Goal: Information Seeking & Learning: Learn about a topic

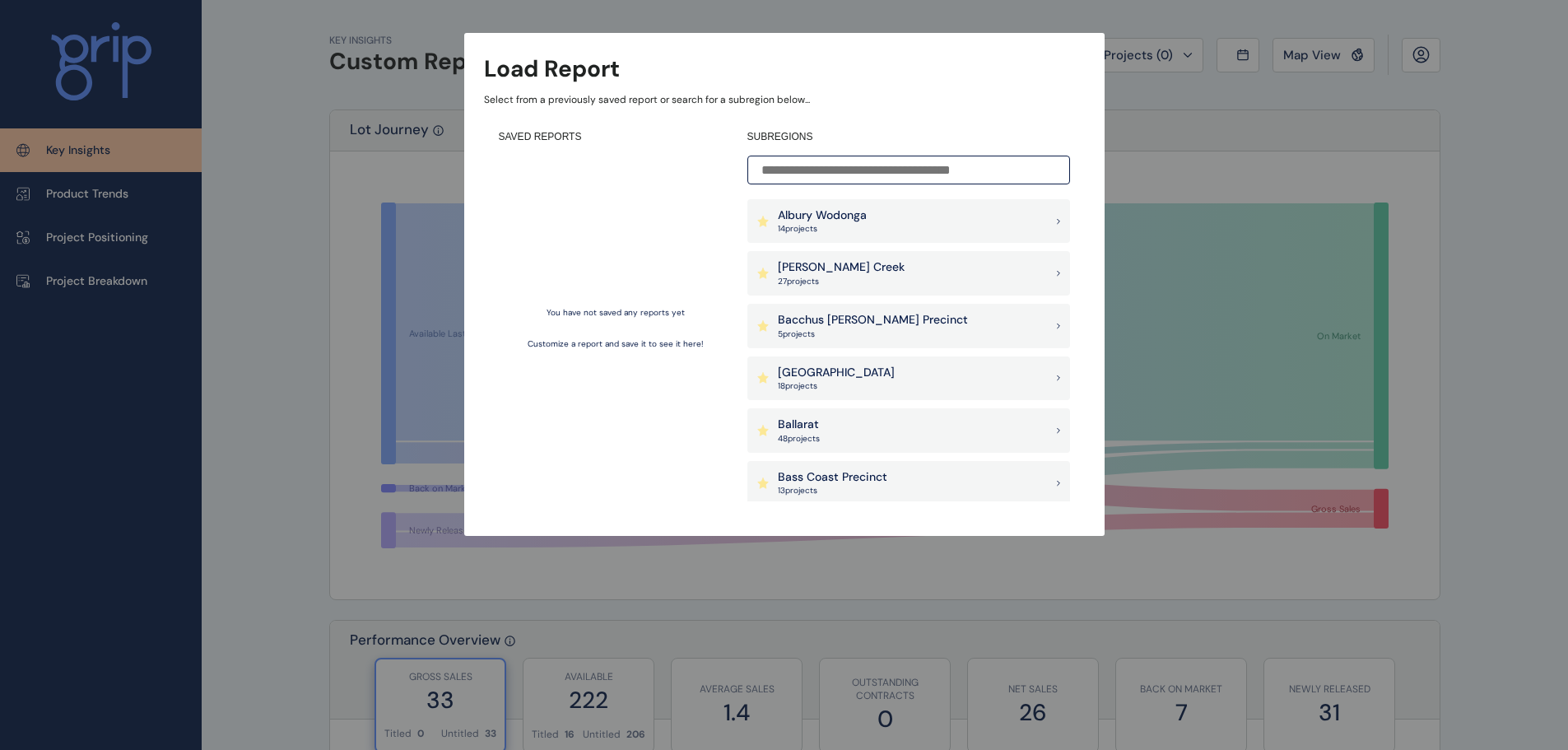
click at [838, 168] on input at bounding box center [908, 170] width 322 height 28
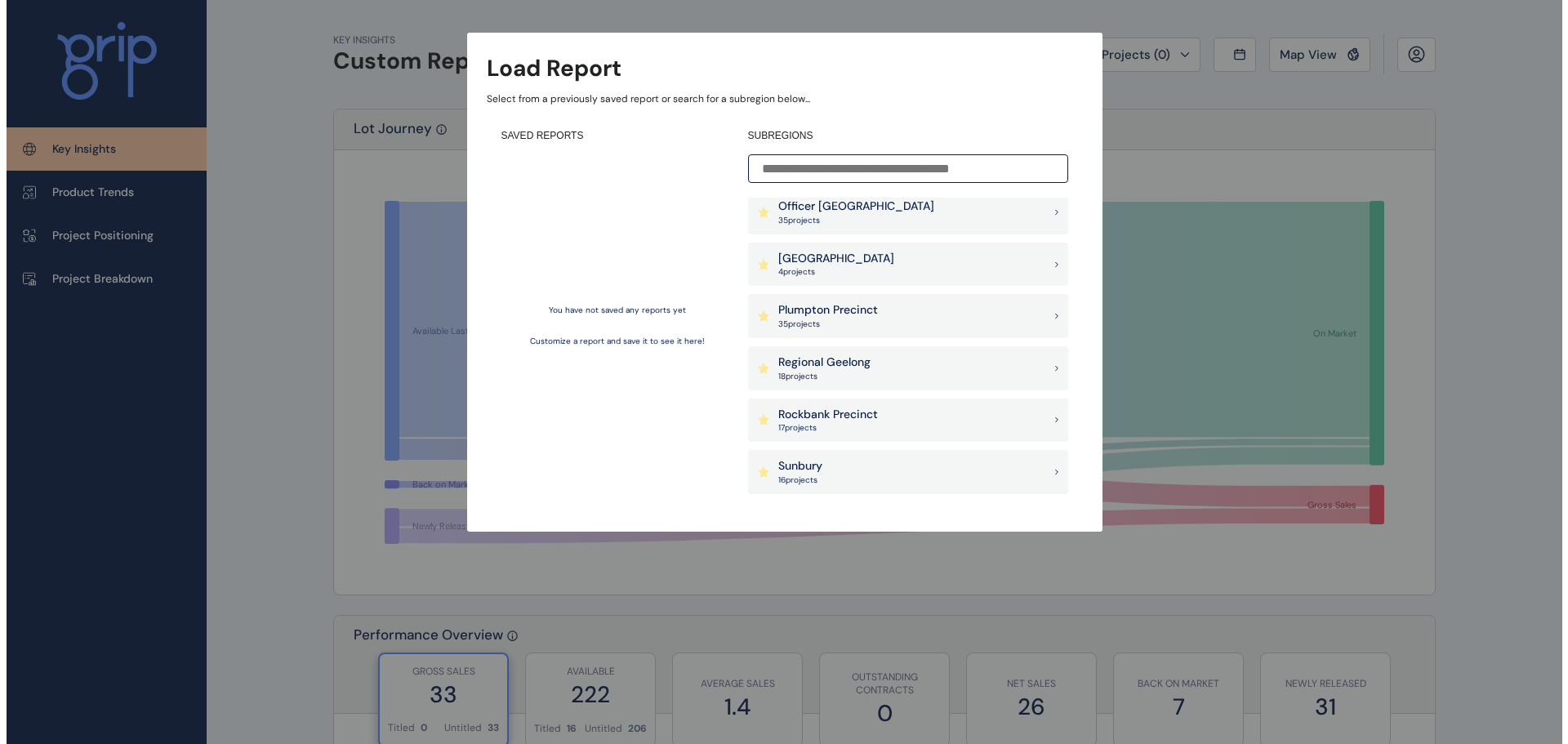
scroll to position [1020, 0]
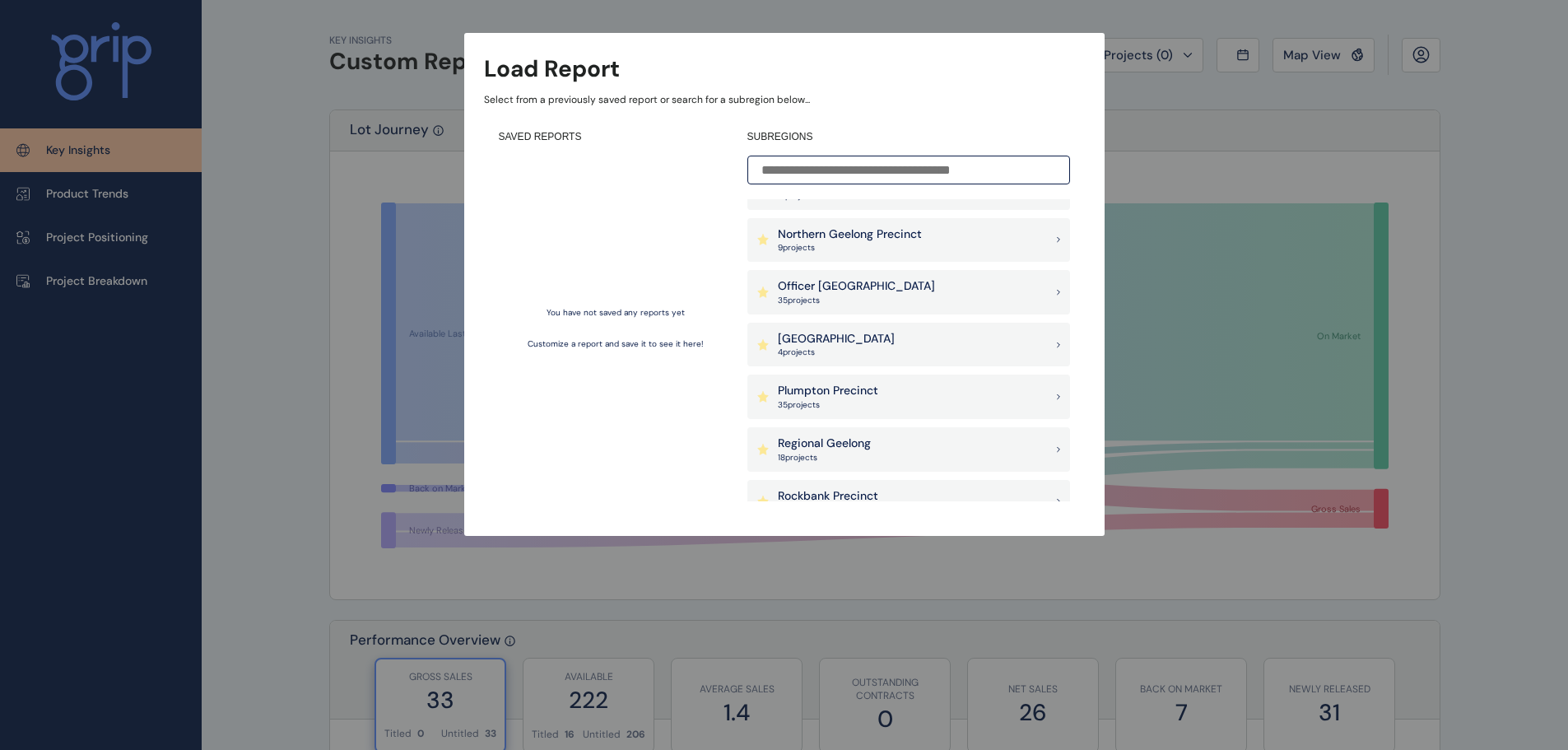
click at [837, 334] on p "[GEOGRAPHIC_DATA]" at bounding box center [835, 338] width 117 height 16
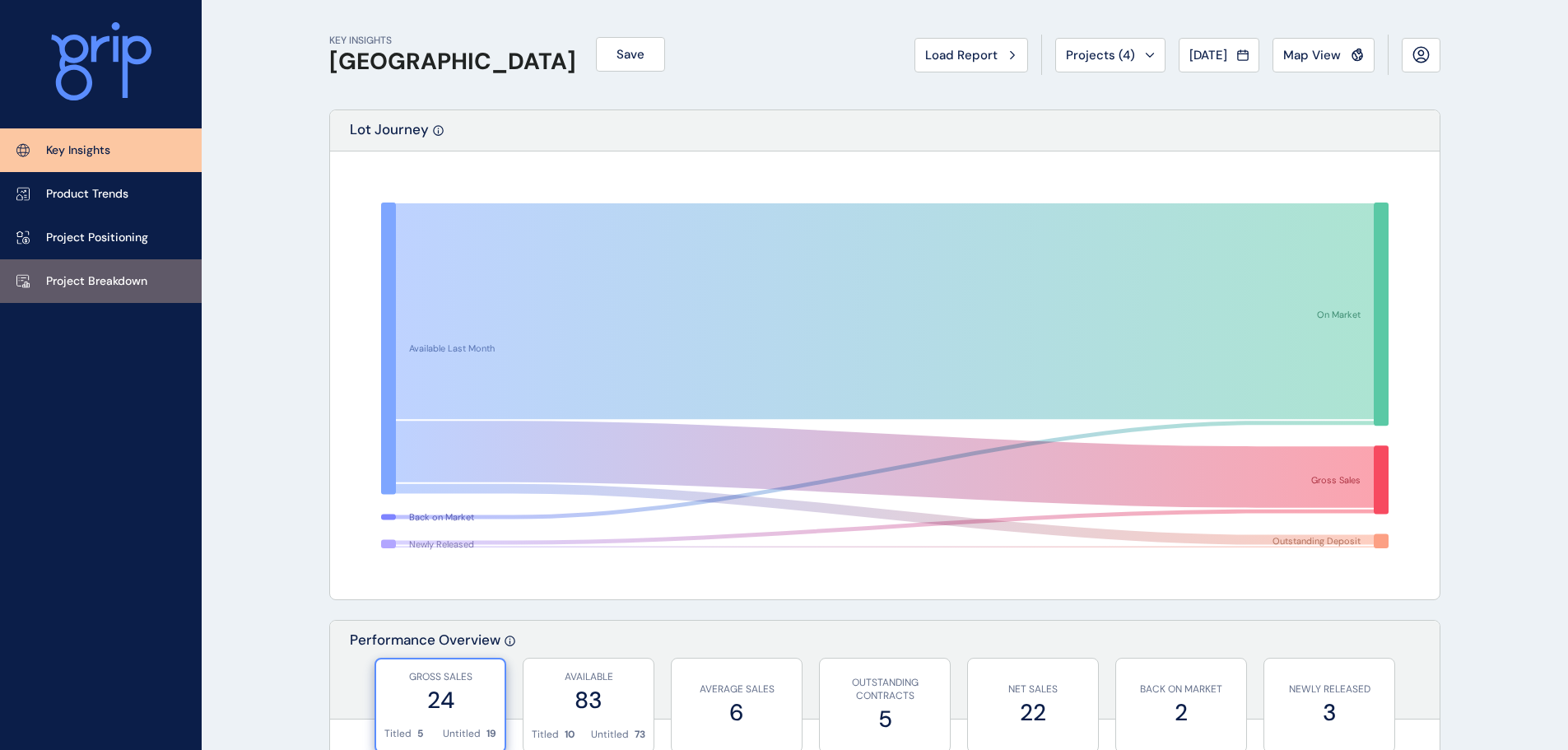
click at [124, 274] on p "Project Breakdown" at bounding box center [97, 281] width 101 height 16
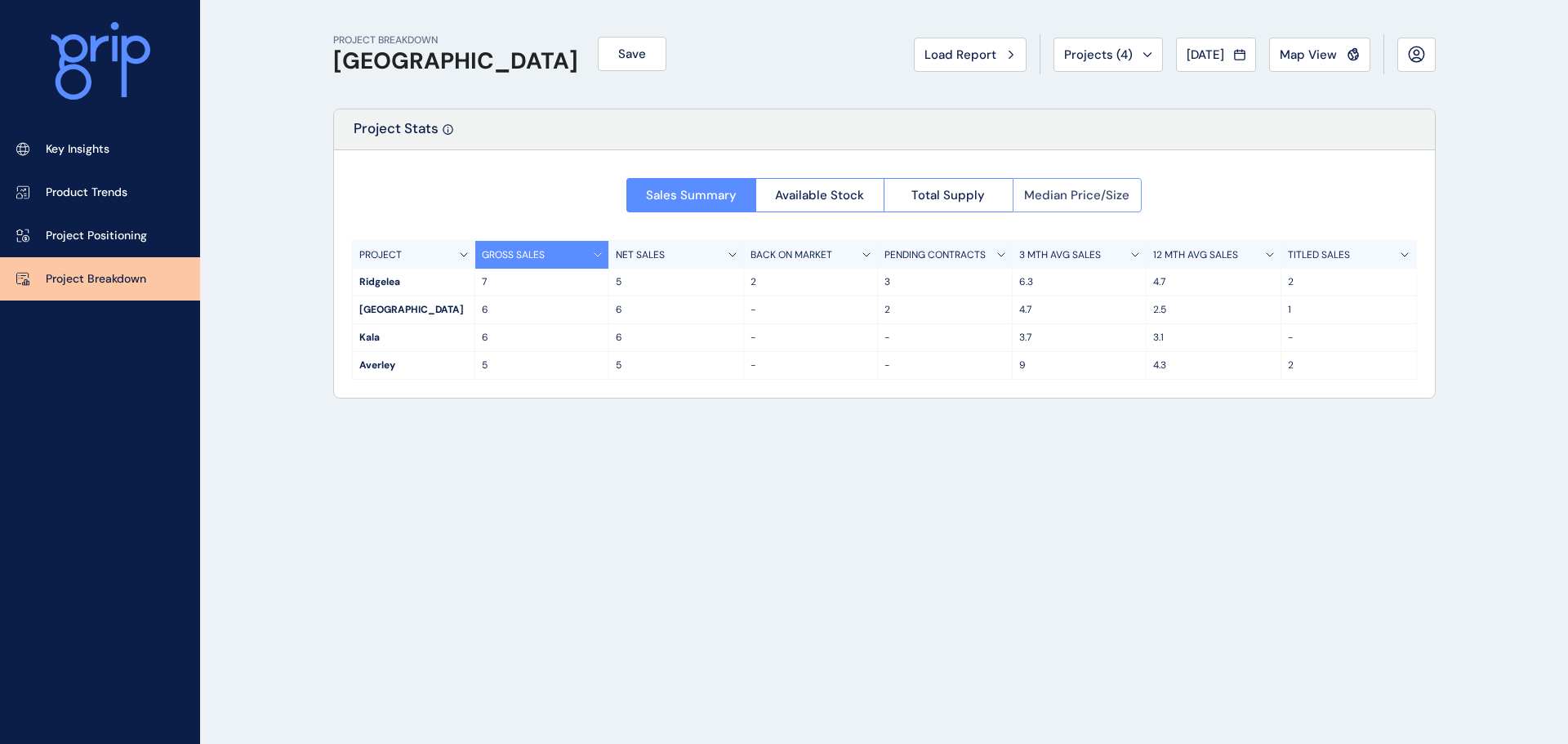
click at [1068, 186] on button "Median Price/Size" at bounding box center [1077, 195] width 130 height 34
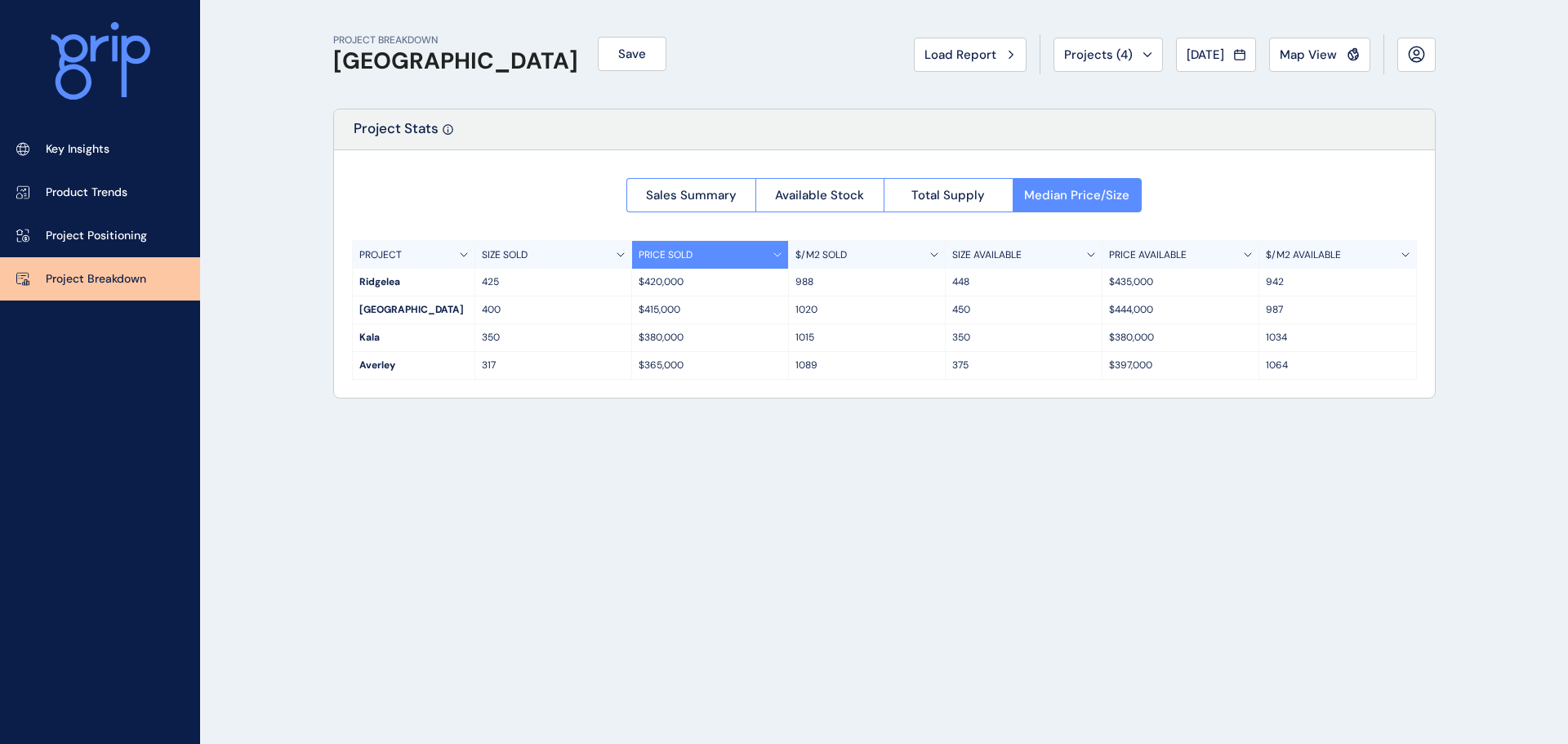
click at [1313, 248] on p "$/M2 AVAILABLE" at bounding box center [1303, 255] width 75 height 14
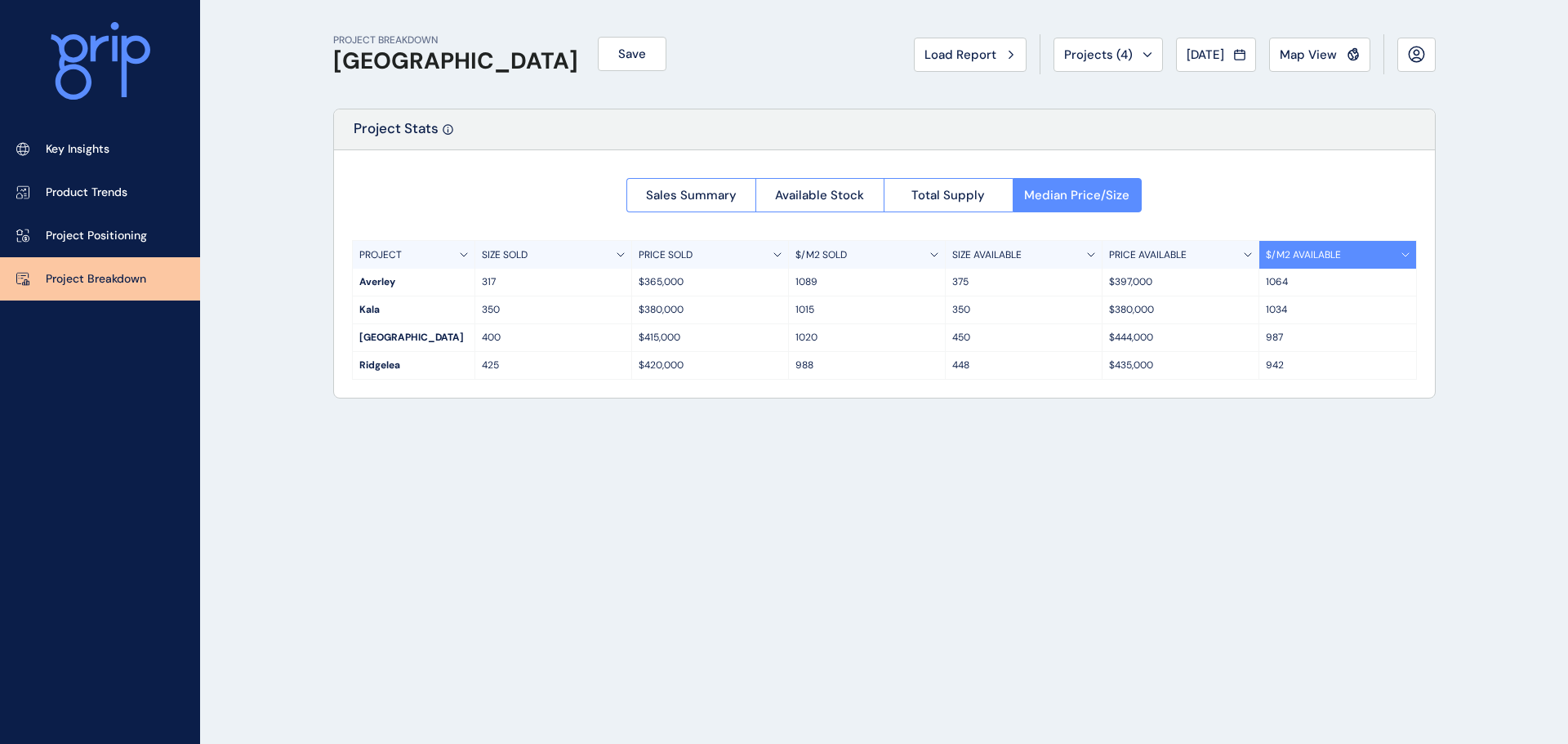
click at [1313, 248] on p "$/M2 AVAILABLE" at bounding box center [1303, 255] width 75 height 14
